Goal: Transaction & Acquisition: Purchase product/service

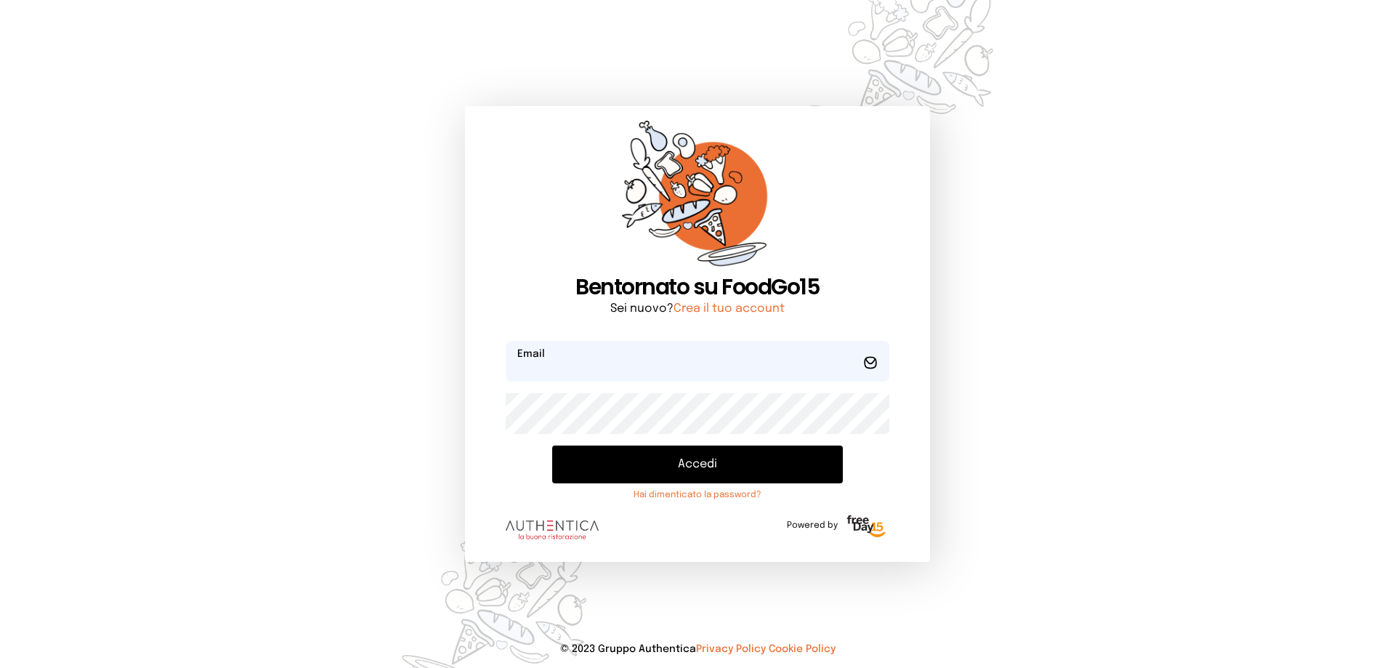
type input "**********"
click at [656, 463] on button "Accedi" at bounding box center [697, 464] width 291 height 38
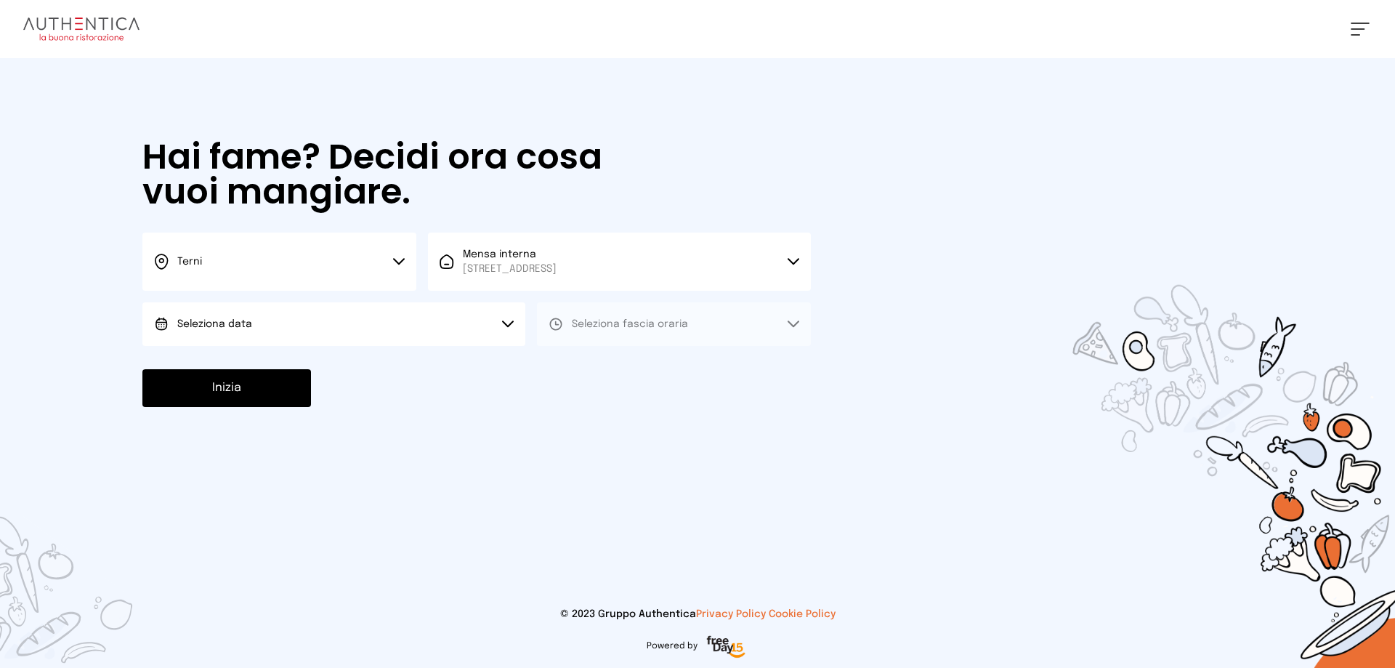
click at [248, 337] on button "Seleziona data" at bounding box center [333, 324] width 383 height 44
click at [234, 356] on li "[DATE], [DATE]" at bounding box center [333, 365] width 383 height 38
click at [654, 325] on span "Seleziona fascia oraria" at bounding box center [630, 324] width 116 height 10
click at [599, 363] on span "Pranzo" at bounding box center [589, 364] width 35 height 15
click at [256, 400] on button "Inizia" at bounding box center [226, 388] width 169 height 38
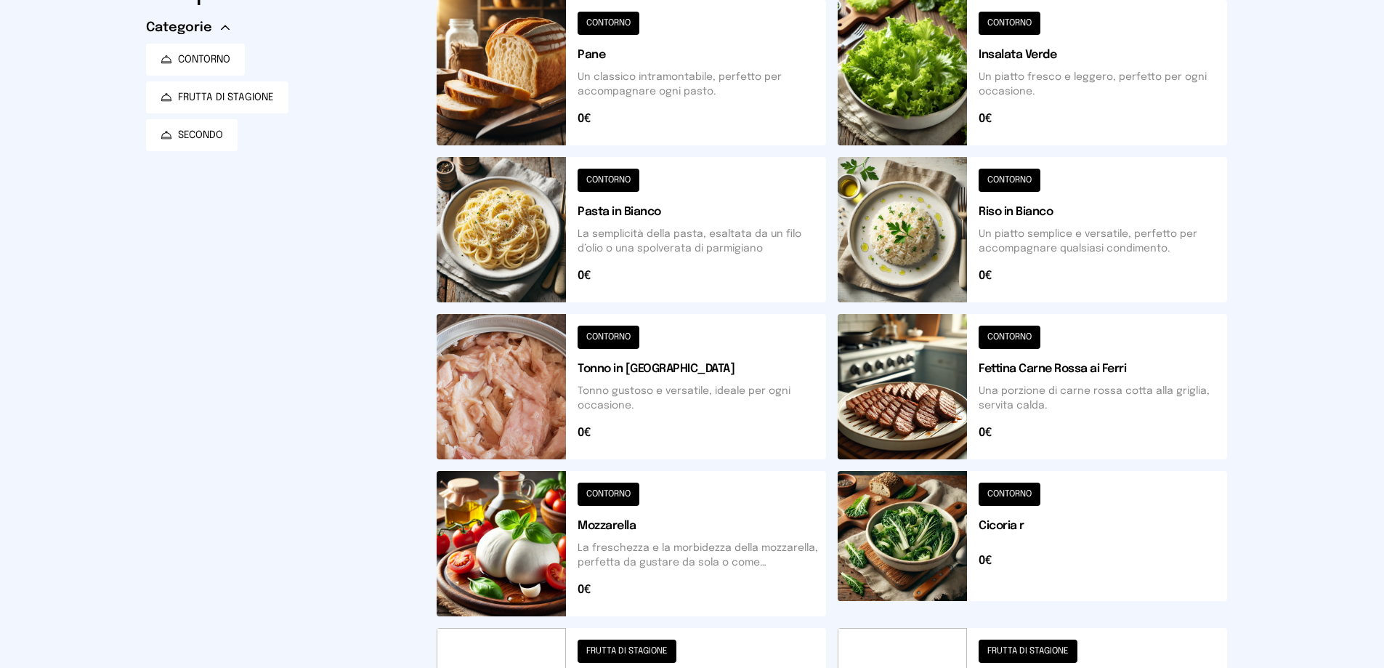
scroll to position [506, 0]
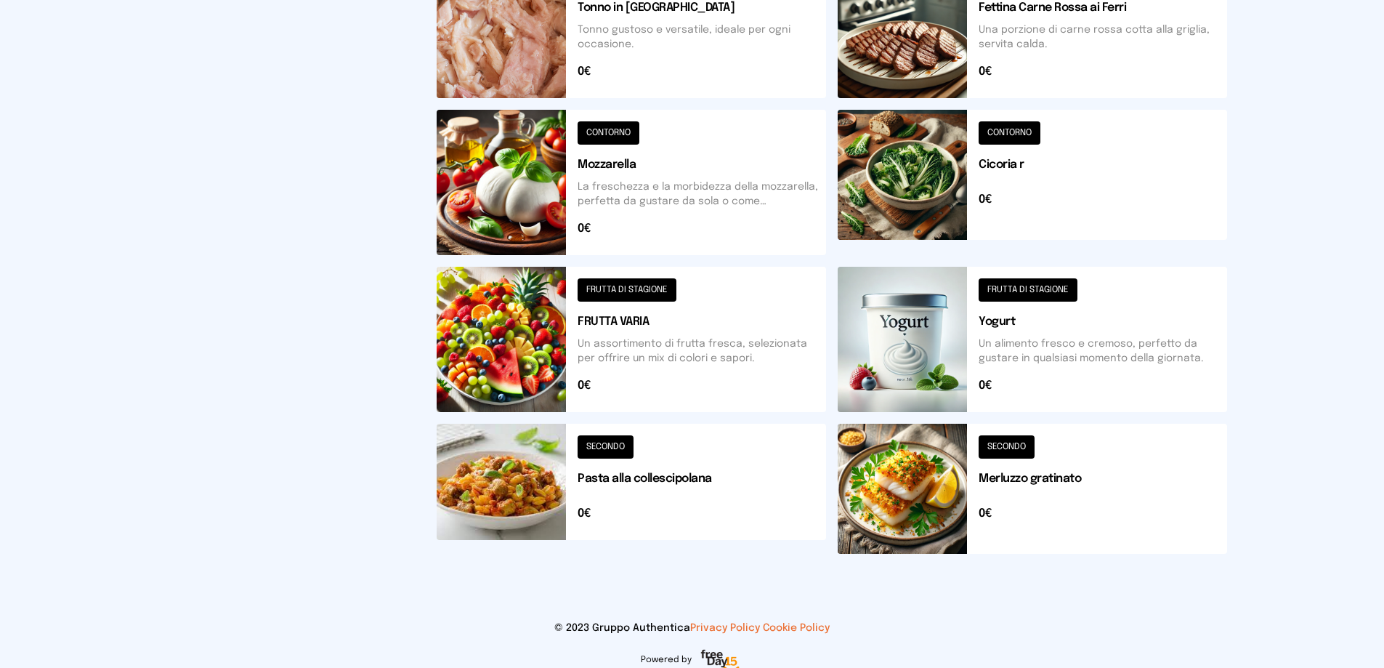
click at [881, 488] on button at bounding box center [1032, 489] width 389 height 130
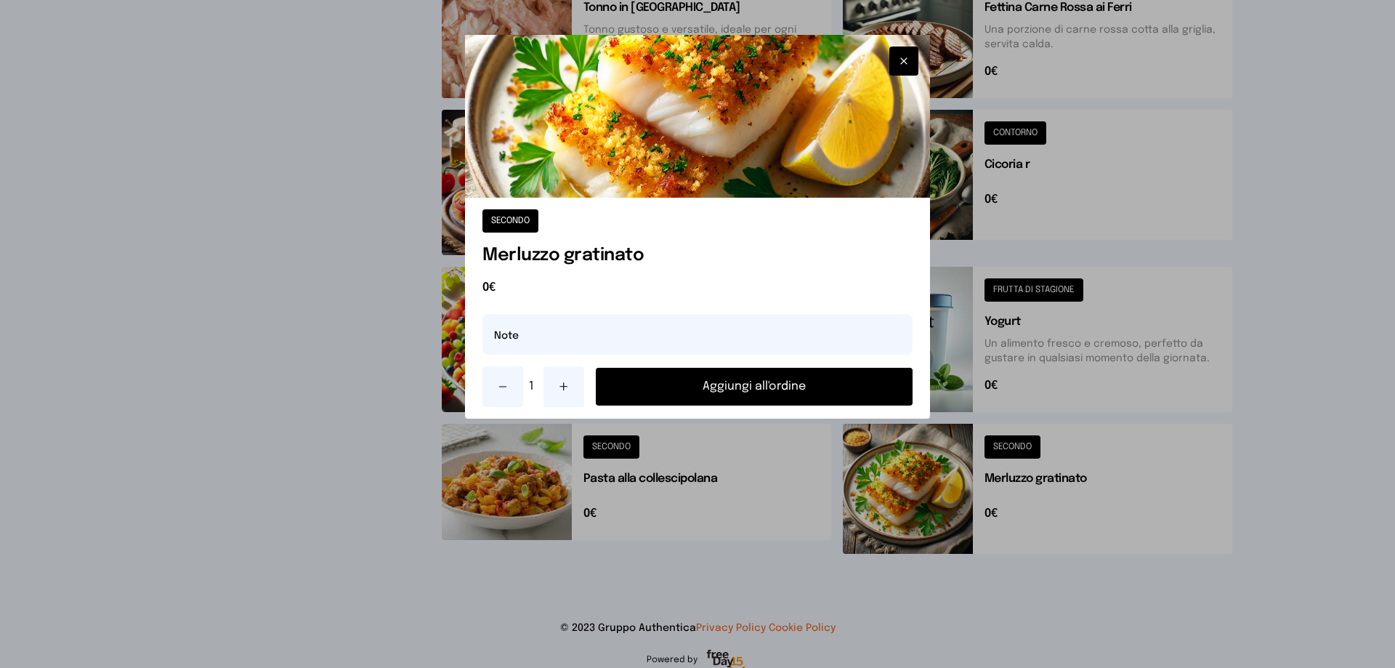
click at [753, 389] on button "Aggiungi all'ordine" at bounding box center [754, 387] width 317 height 38
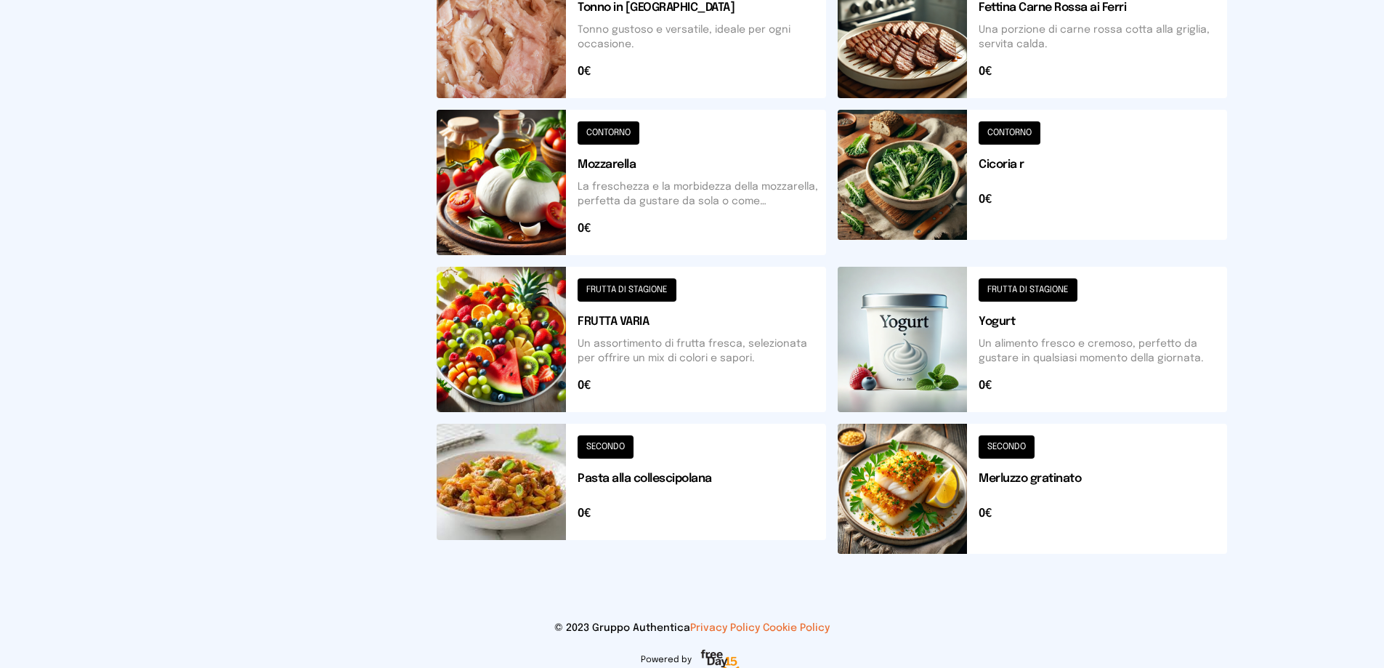
click at [710, 371] on button at bounding box center [631, 339] width 389 height 145
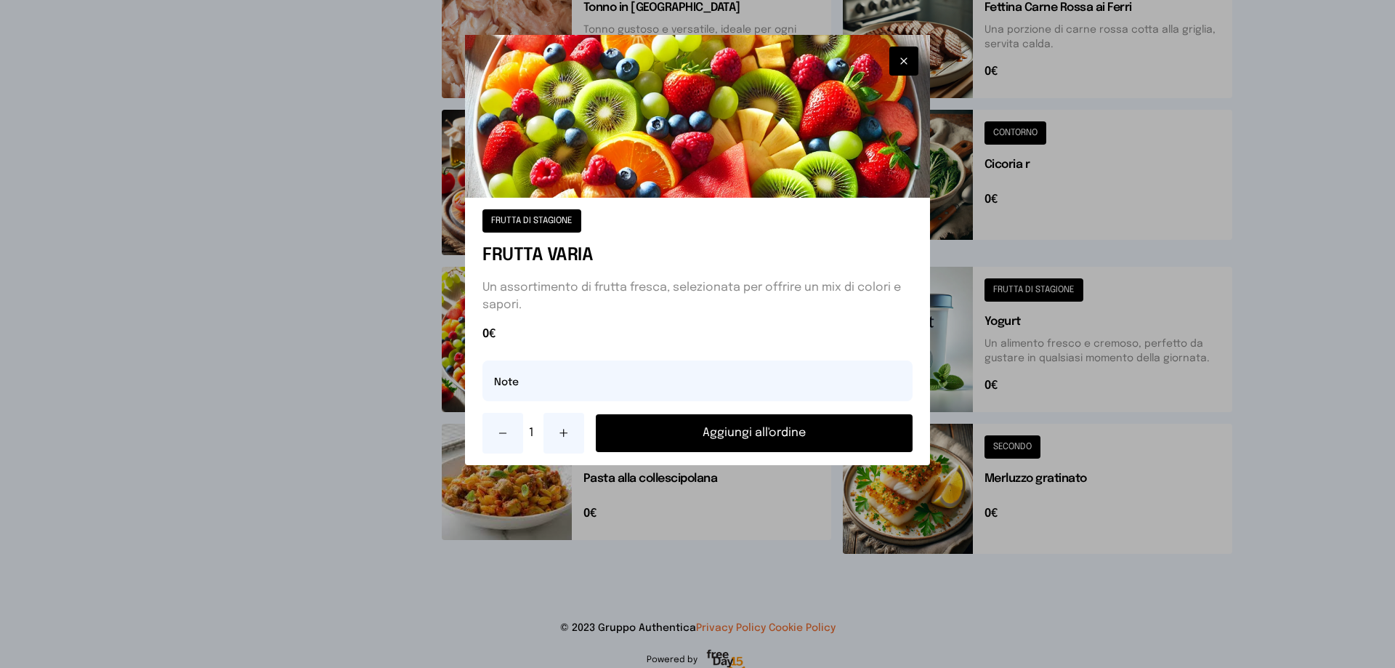
drag, startPoint x: 769, startPoint y: 435, endPoint x: 910, endPoint y: 373, distance: 153.5
click at [769, 434] on button "Aggiungi all'ordine" at bounding box center [754, 433] width 317 height 38
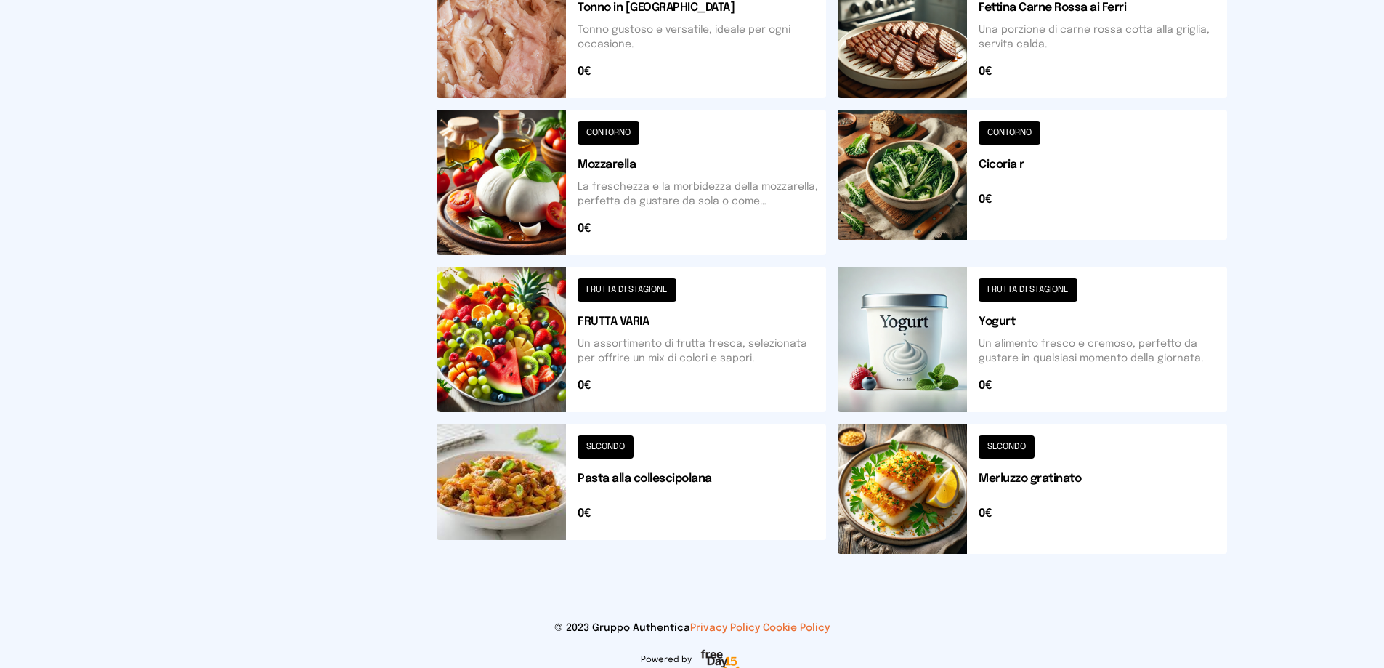
click at [950, 376] on button at bounding box center [1032, 339] width 389 height 145
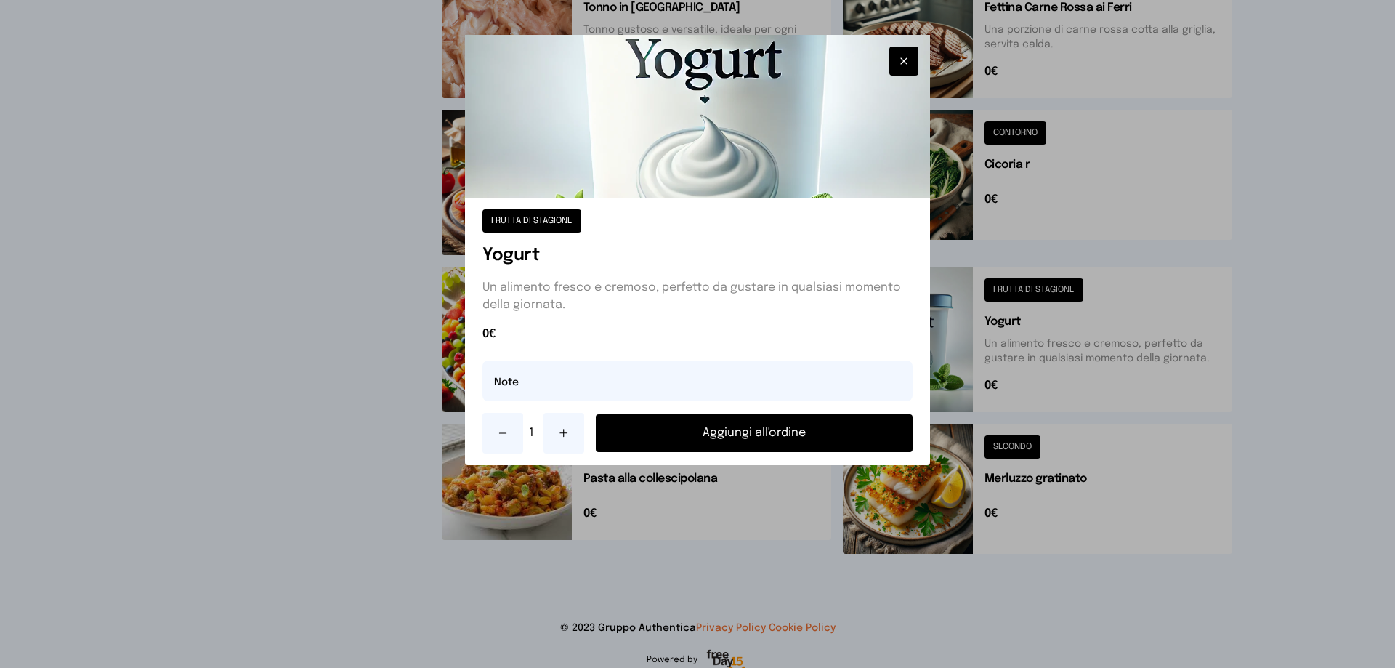
click at [884, 437] on button "Aggiungi all'ordine" at bounding box center [754, 433] width 317 height 38
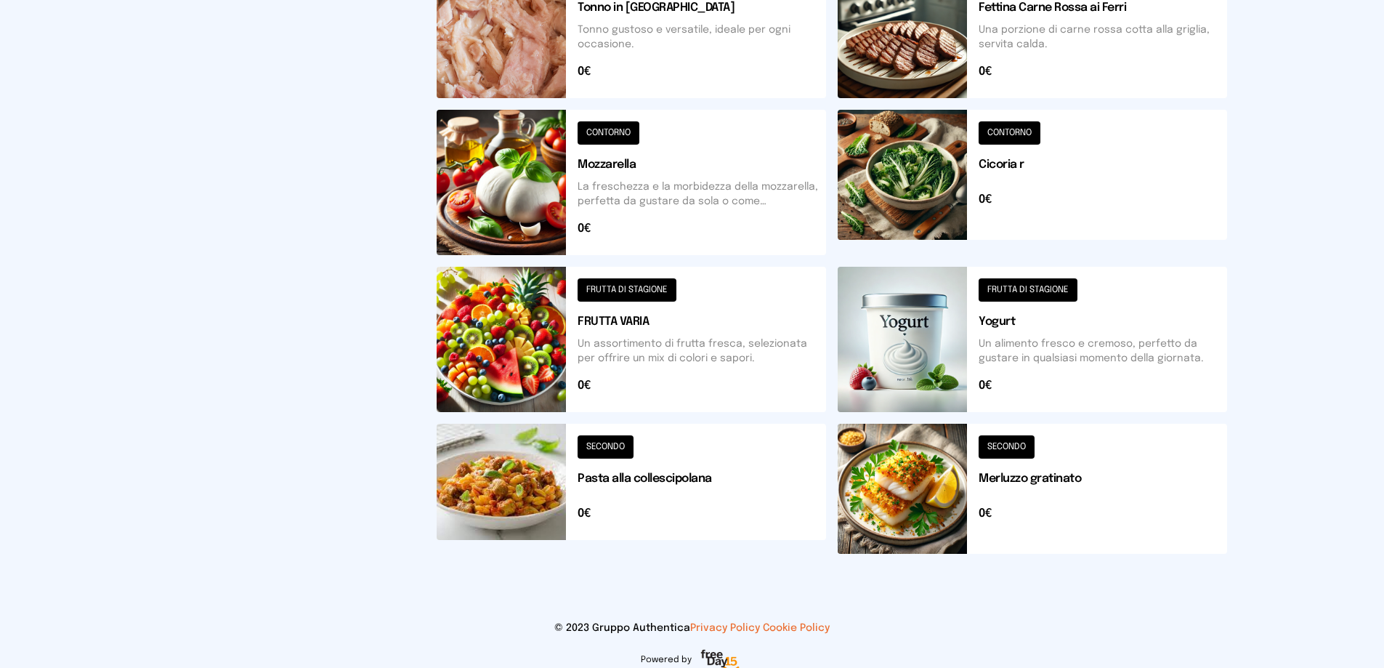
scroll to position [70, 0]
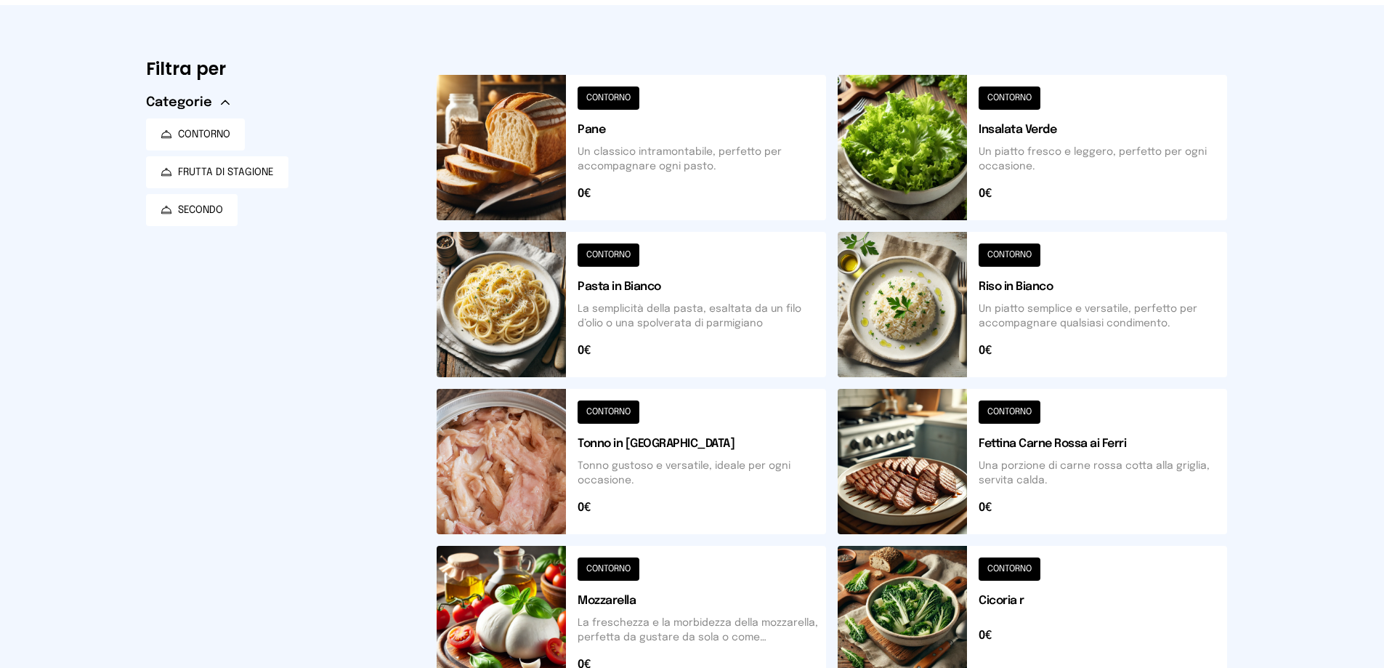
click at [900, 176] on button at bounding box center [1032, 147] width 389 height 145
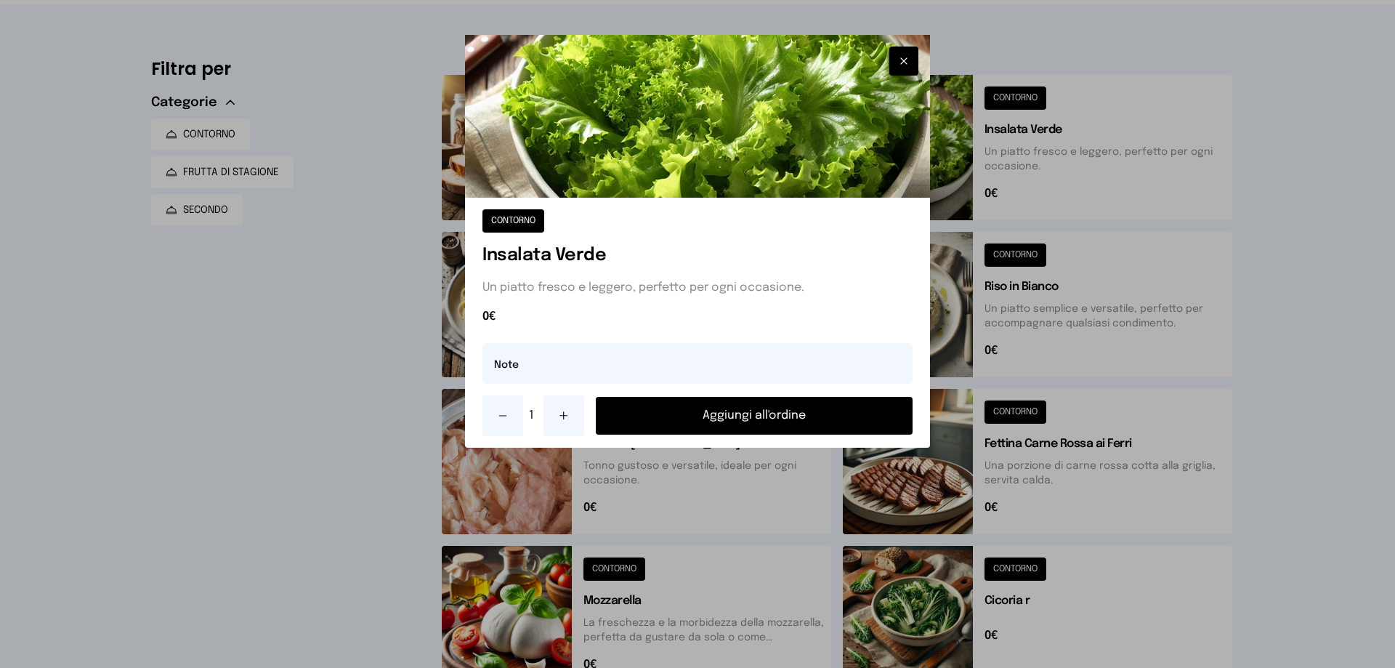
click at [744, 420] on button "Aggiungi all'ordine" at bounding box center [754, 416] width 317 height 38
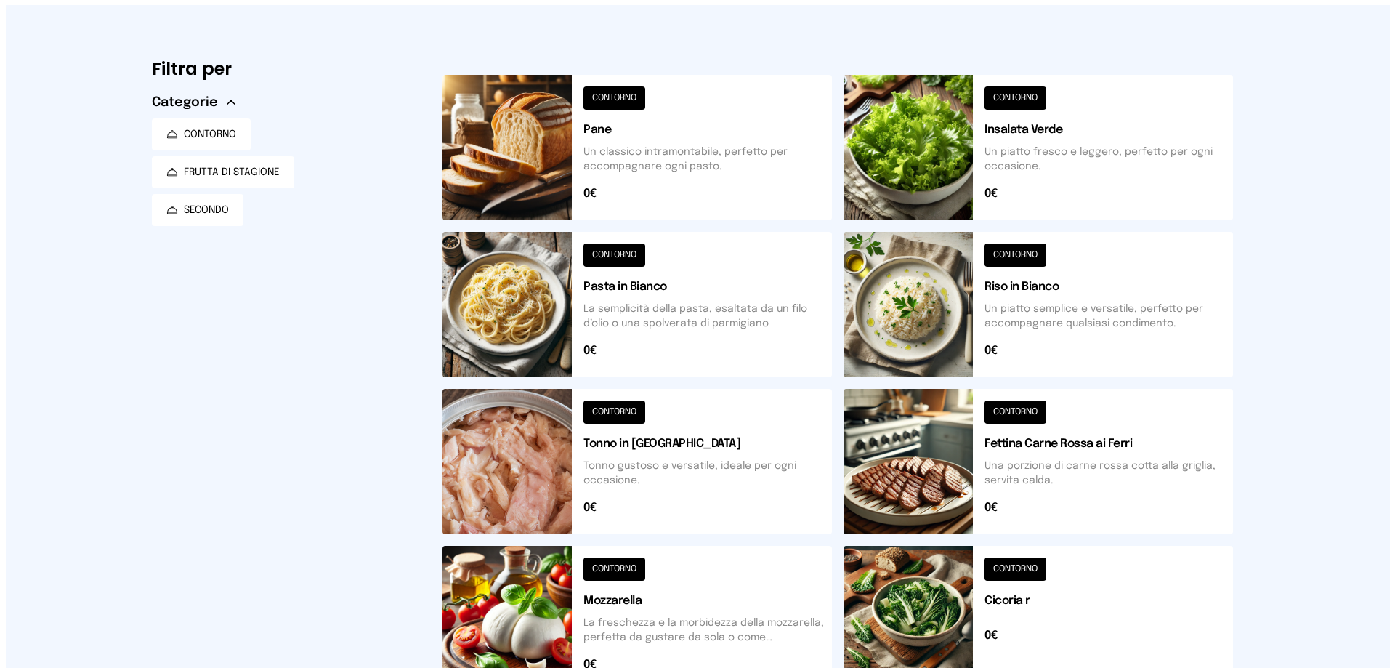
scroll to position [0, 0]
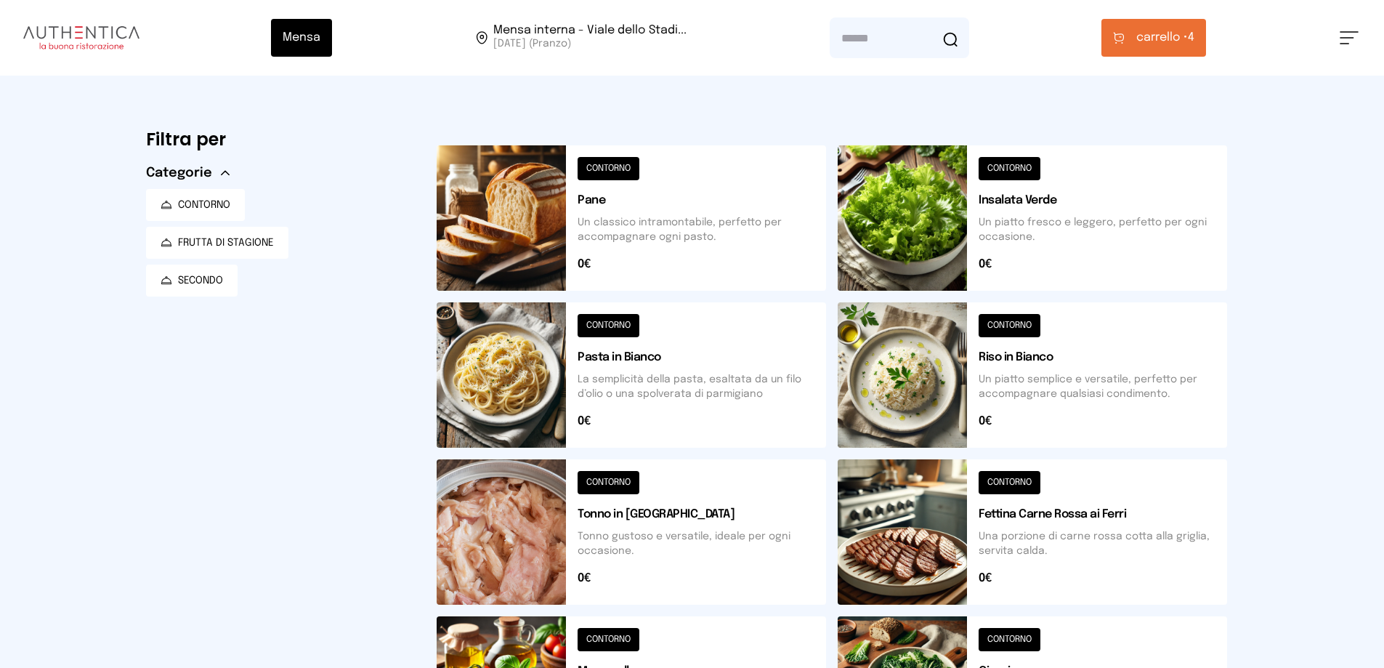
click at [1168, 41] on span "carrello •" at bounding box center [1162, 37] width 52 height 17
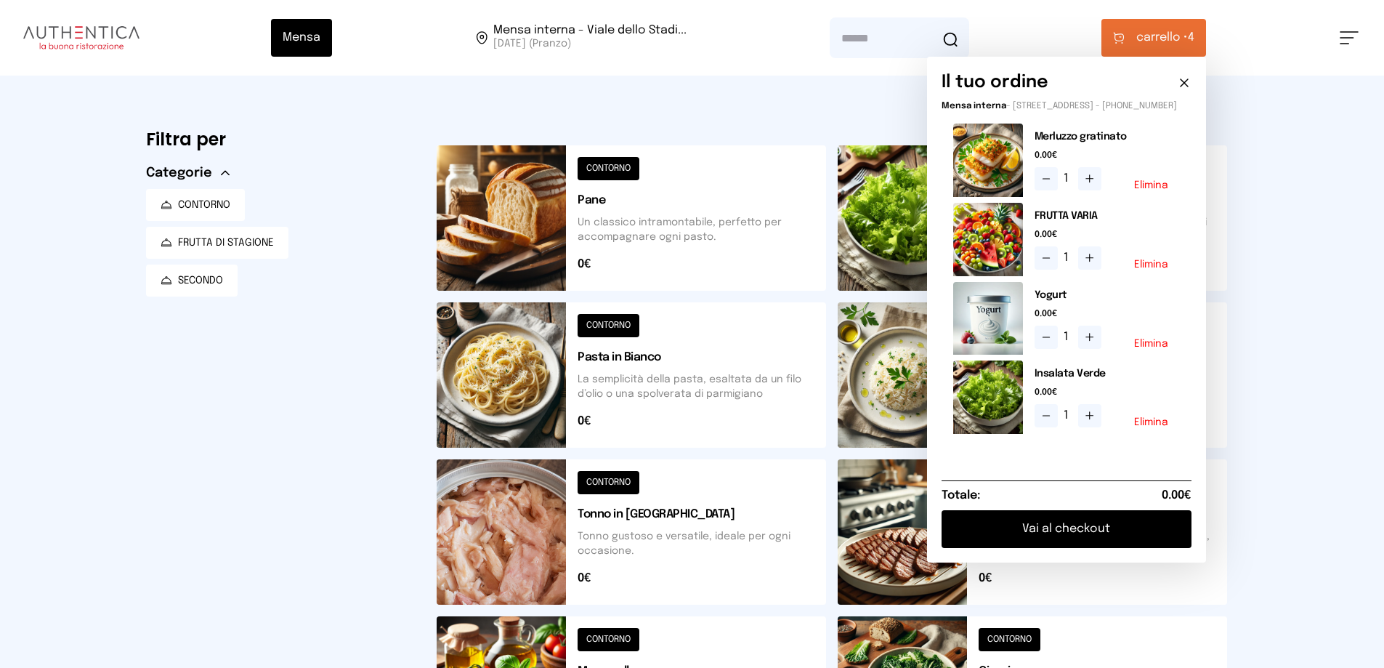
click at [1048, 537] on button "Vai al checkout" at bounding box center [1067, 529] width 250 height 38
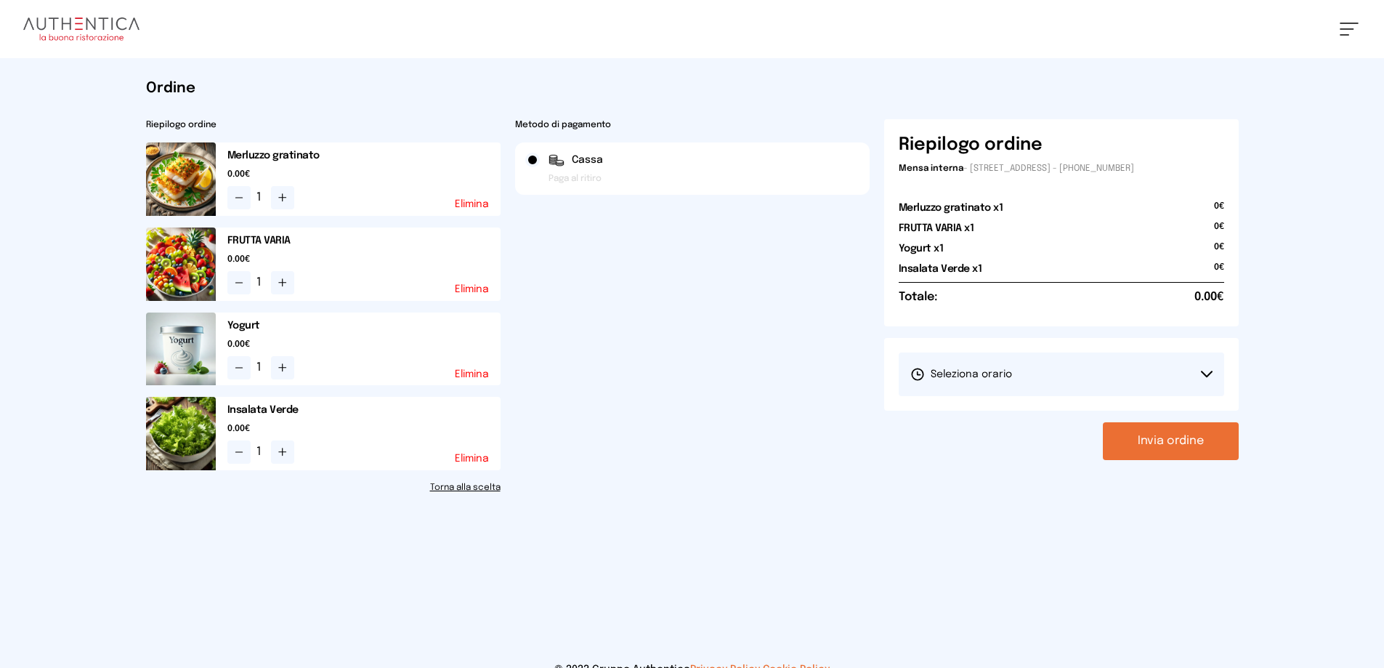
click at [978, 371] on span "Seleziona orario" at bounding box center [961, 374] width 102 height 15
drag, startPoint x: 967, startPoint y: 416, endPoint x: 1083, endPoint y: 416, distance: 115.5
click at [970, 416] on span "1° Turno (13:00 - 15:00)" at bounding box center [965, 415] width 110 height 15
click at [1135, 442] on button "Invia ordine" at bounding box center [1171, 441] width 136 height 38
